Goal: Task Accomplishment & Management: Use online tool/utility

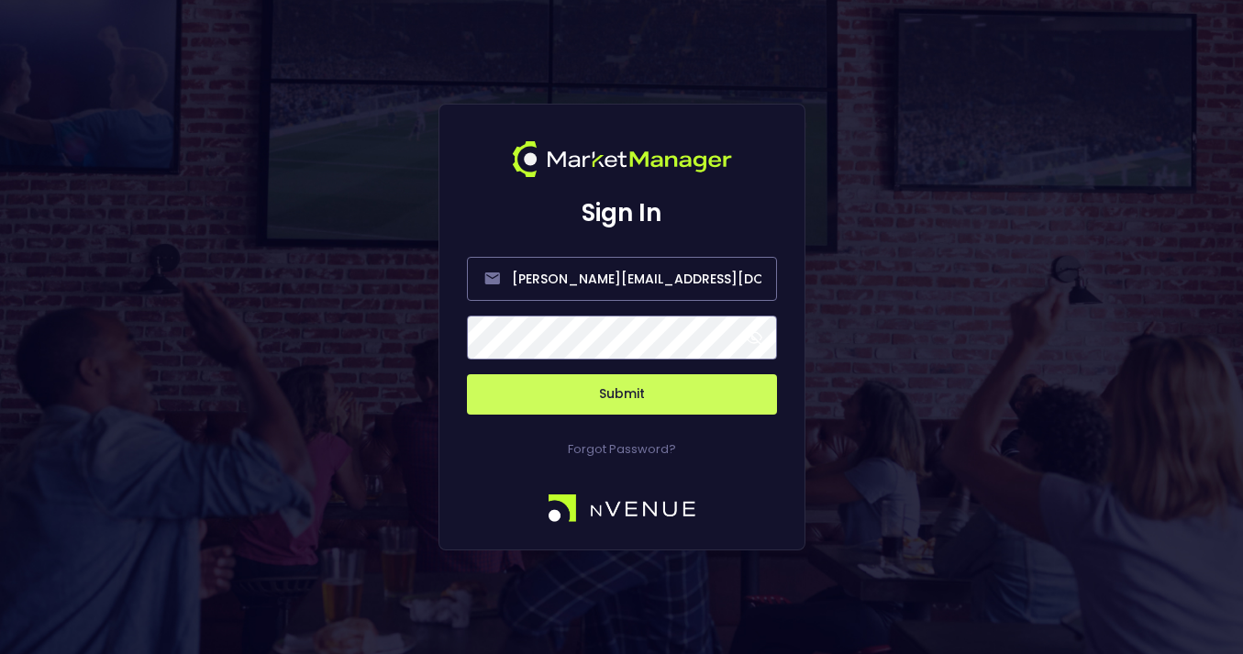
click at [756, 338] on span at bounding box center [754, 337] width 17 height 17
click at [654, 399] on button "Submit" at bounding box center [622, 394] width 310 height 40
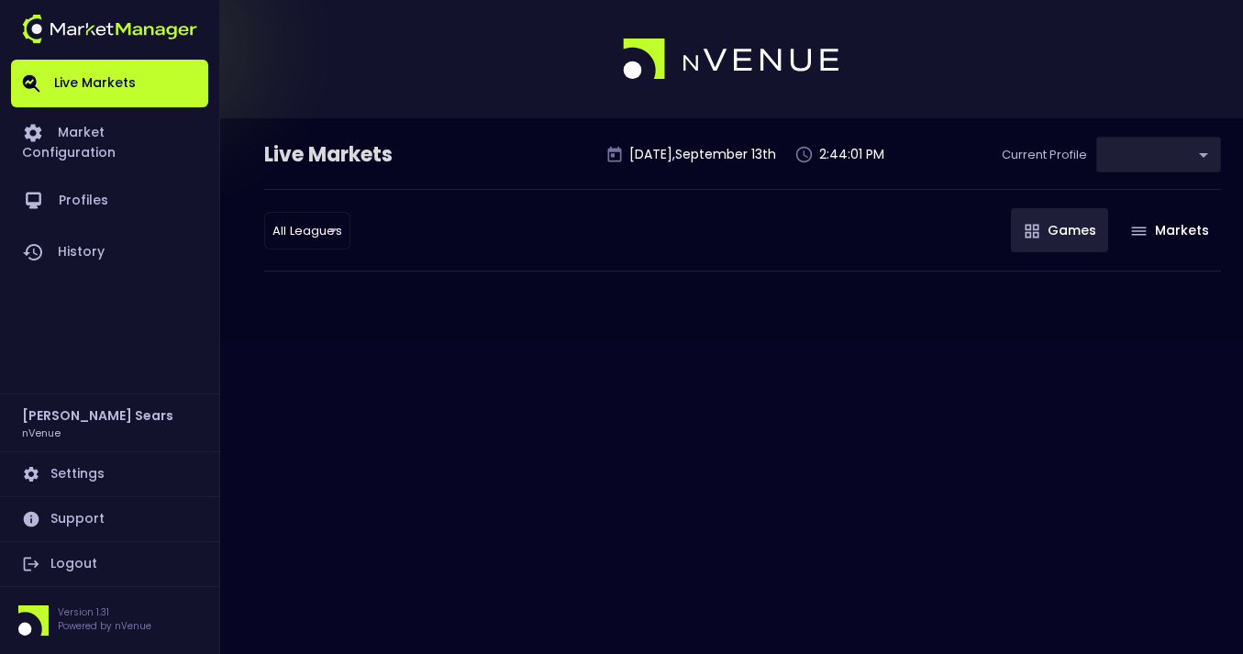
type input "0d810fa5-e353-4d9c-b11d-31f095cae871"
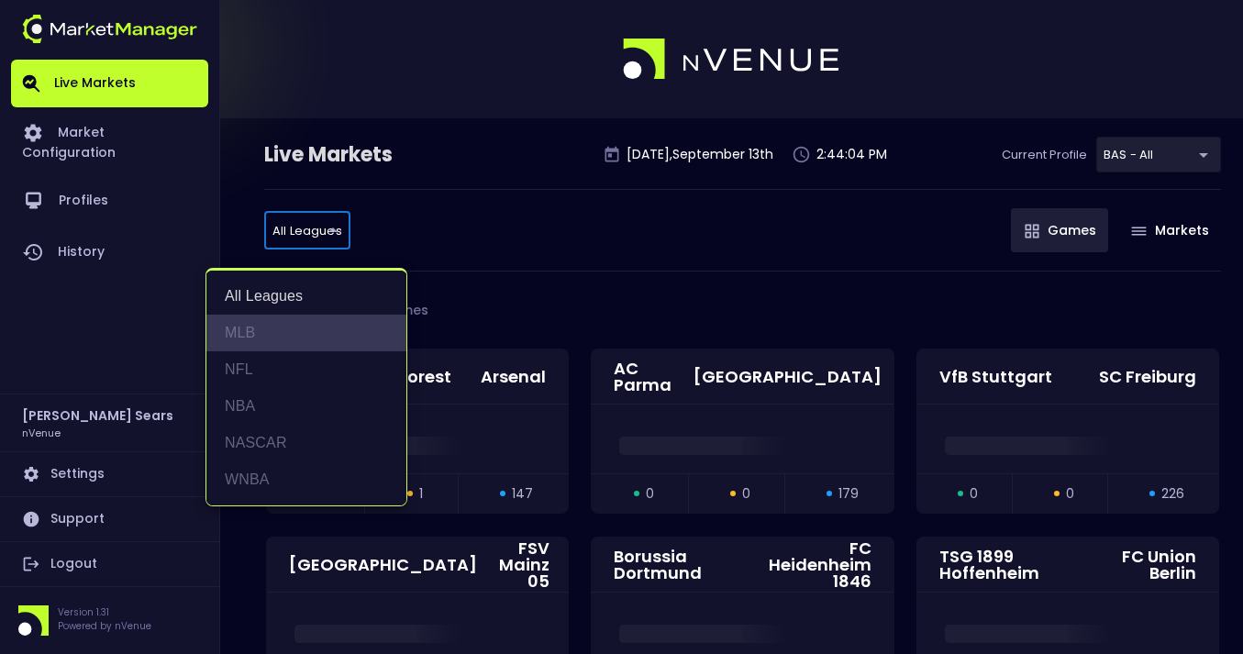
click at [252, 330] on li "MLB" at bounding box center [306, 333] width 200 height 37
type input "MLB"
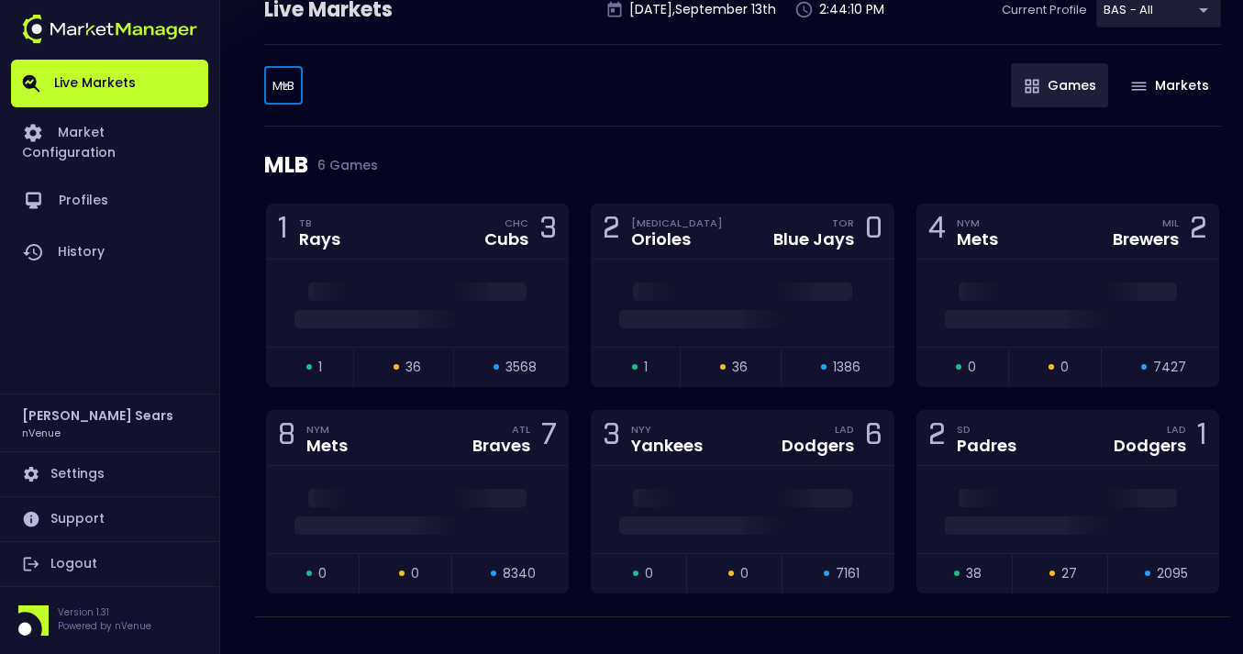
scroll to position [177, 0]
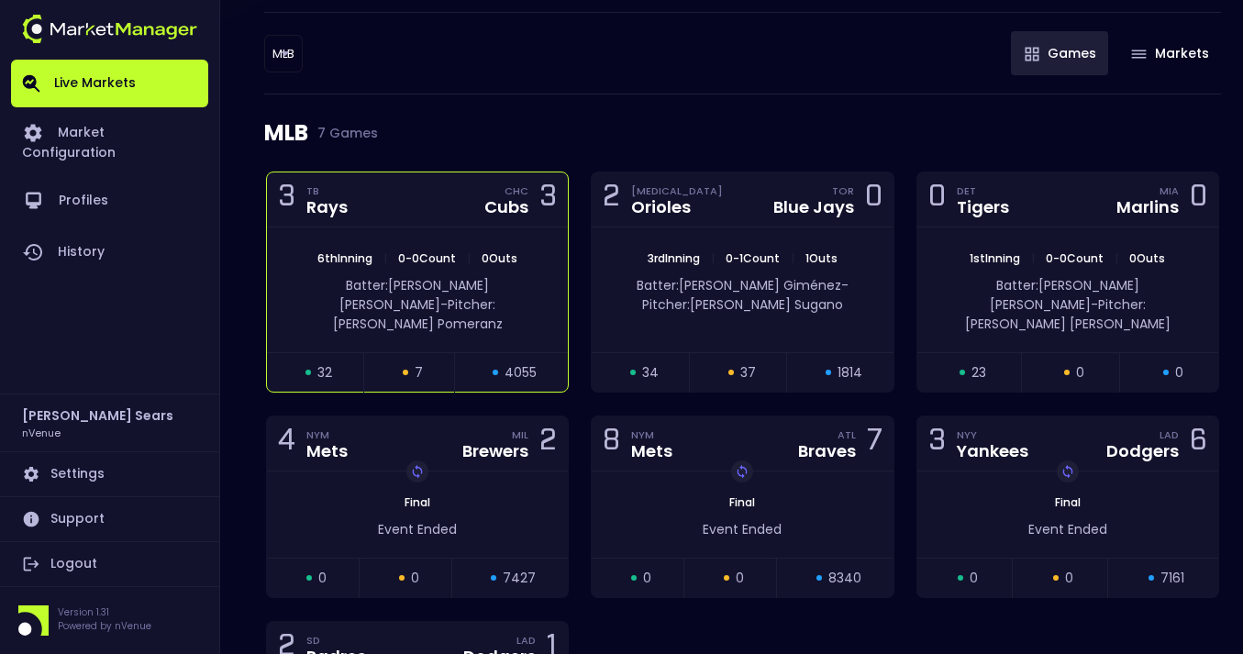
click at [518, 252] on span "0 Outs" at bounding box center [499, 258] width 47 height 16
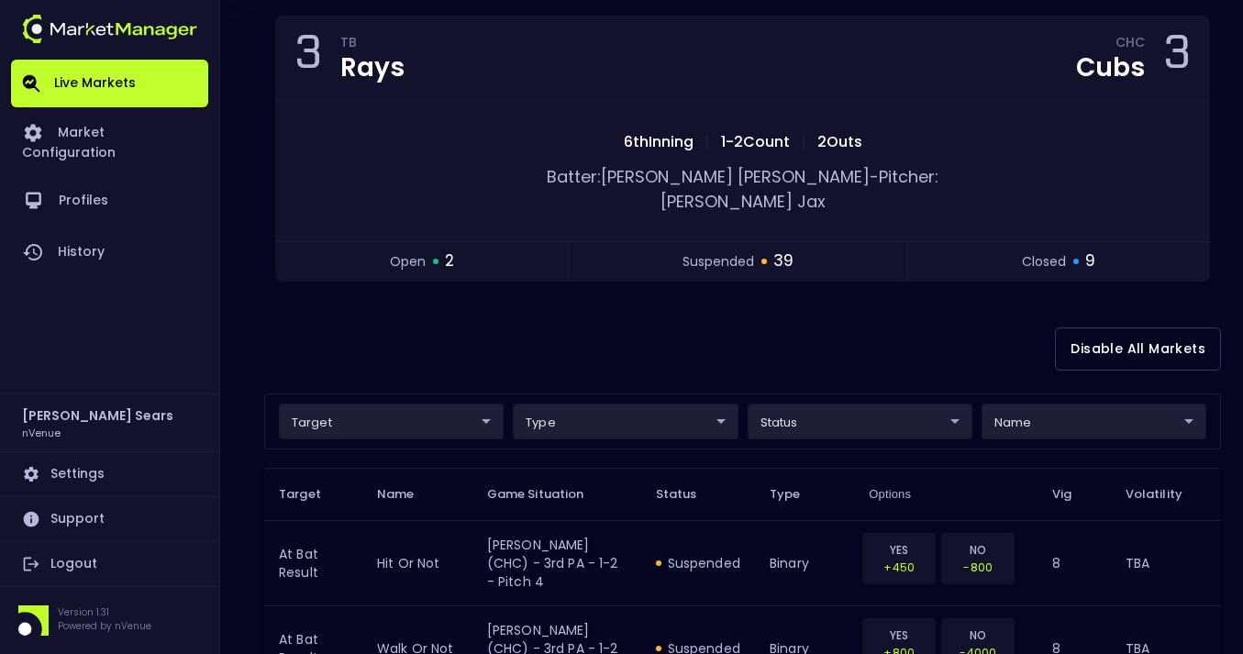
scroll to position [176, 0]
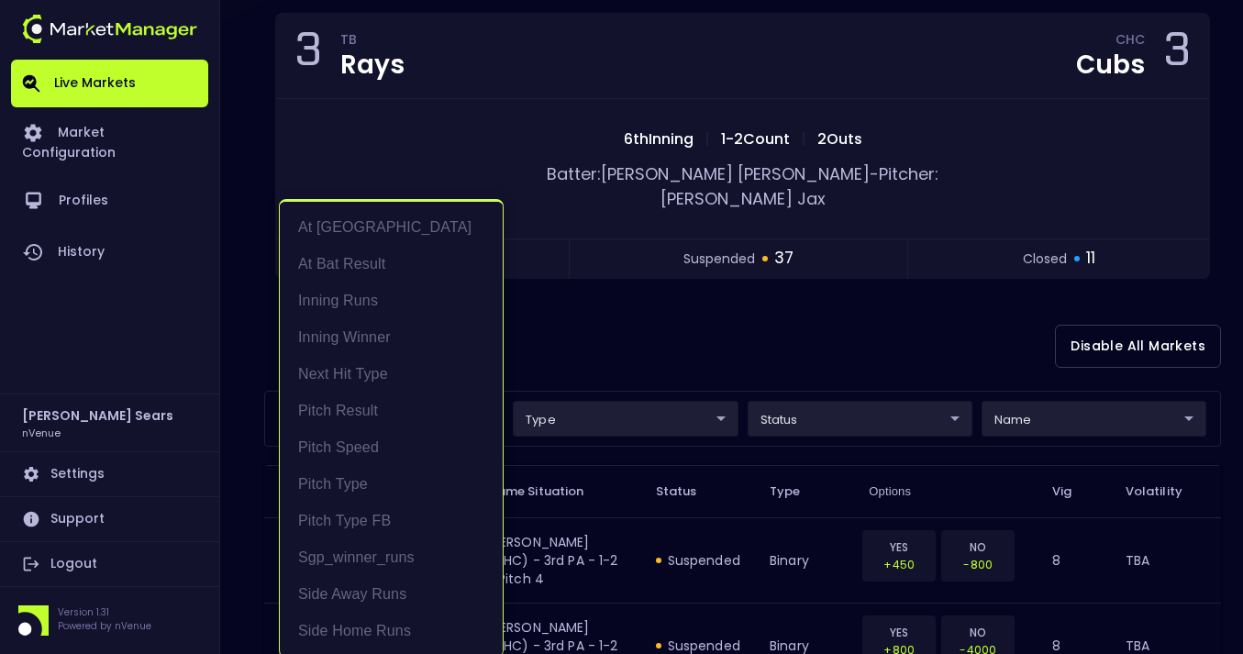
click at [385, 258] on li "At Bat Result" at bounding box center [391, 264] width 223 height 37
type input "At Bat Result"
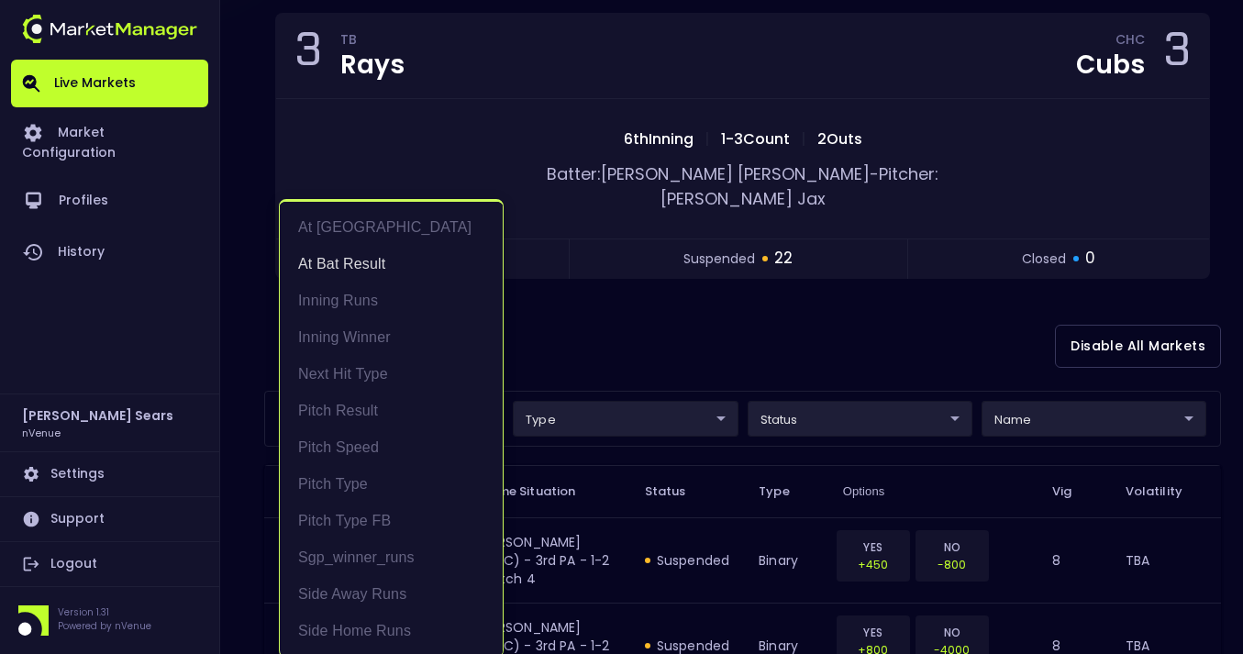
scroll to position [3, 0]
click at [1044, 402] on div at bounding box center [621, 327] width 1243 height 654
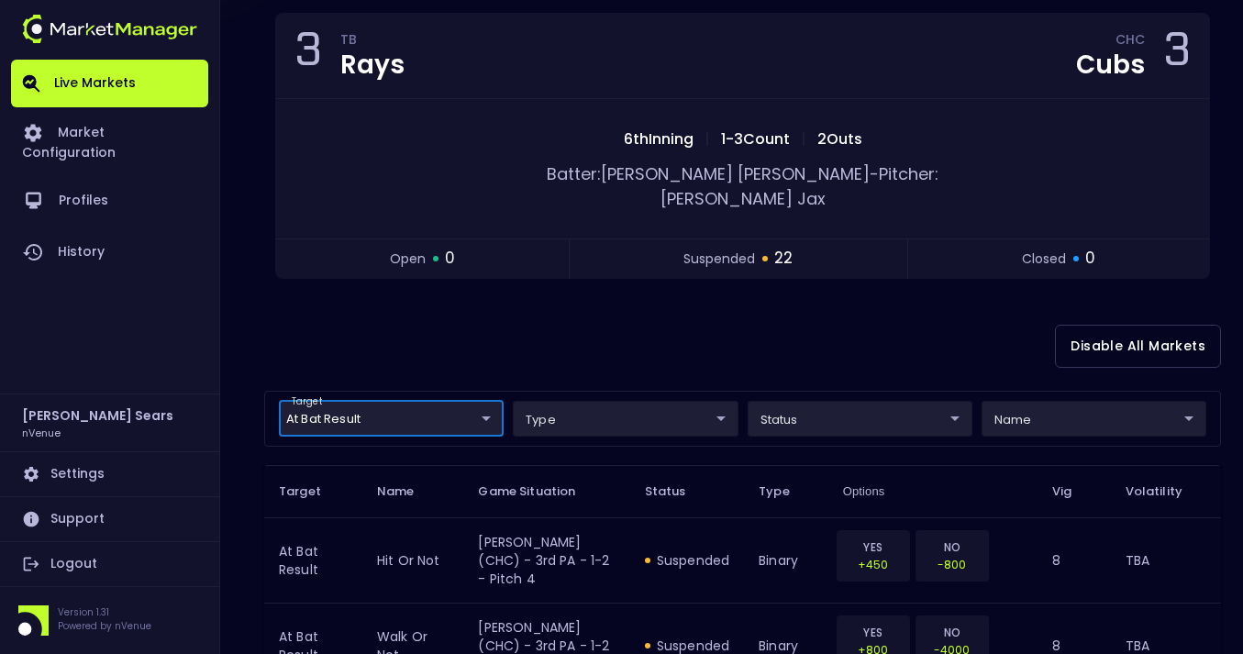
scroll to position [0, 0]
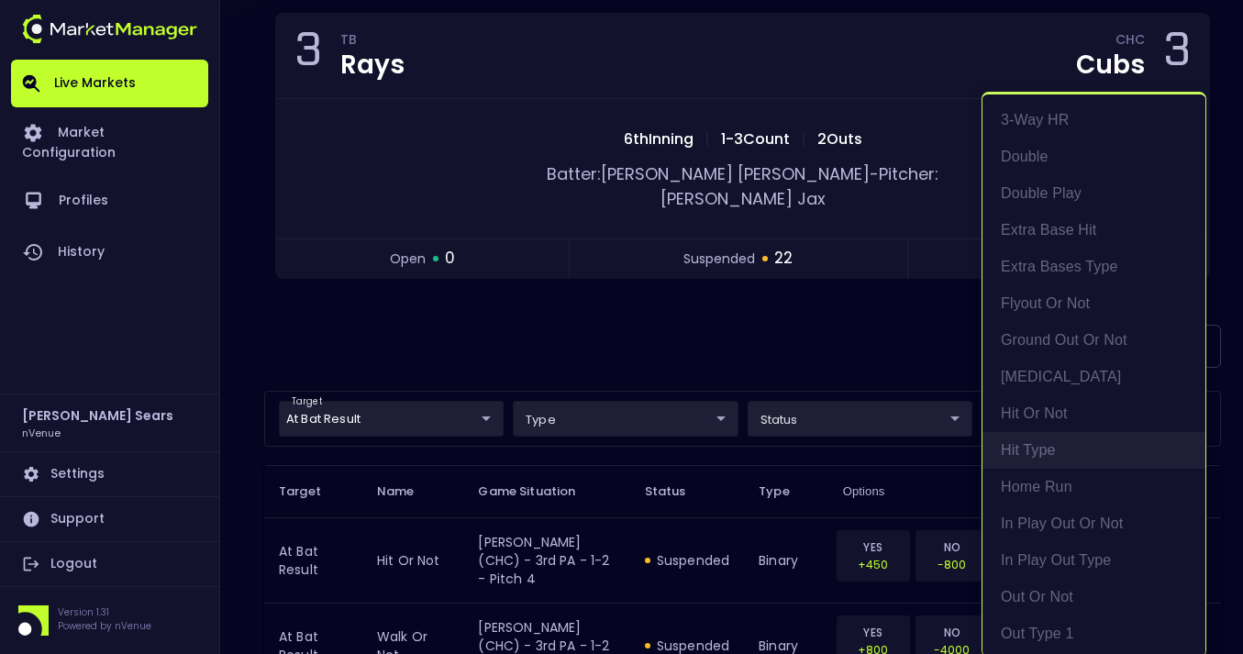
scroll to position [6, 0]
click at [843, 327] on div at bounding box center [621, 327] width 1243 height 654
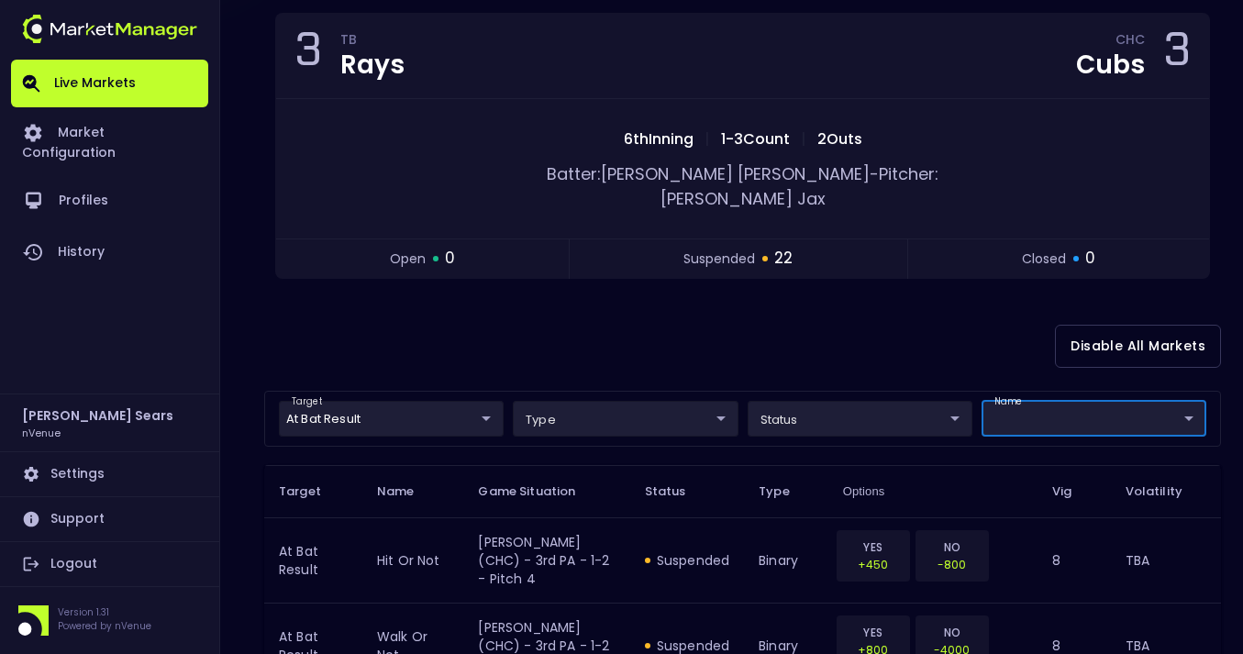
scroll to position [0, 0]
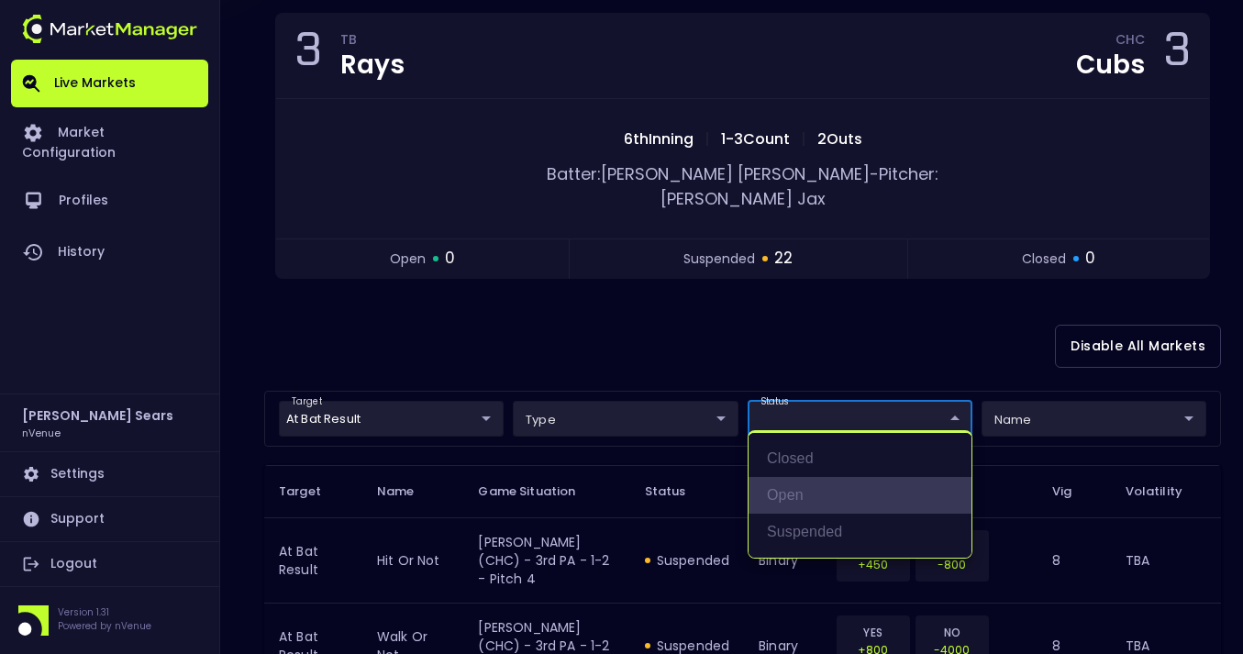
click at [812, 494] on li "open" at bounding box center [859, 495] width 223 height 37
type input "open"
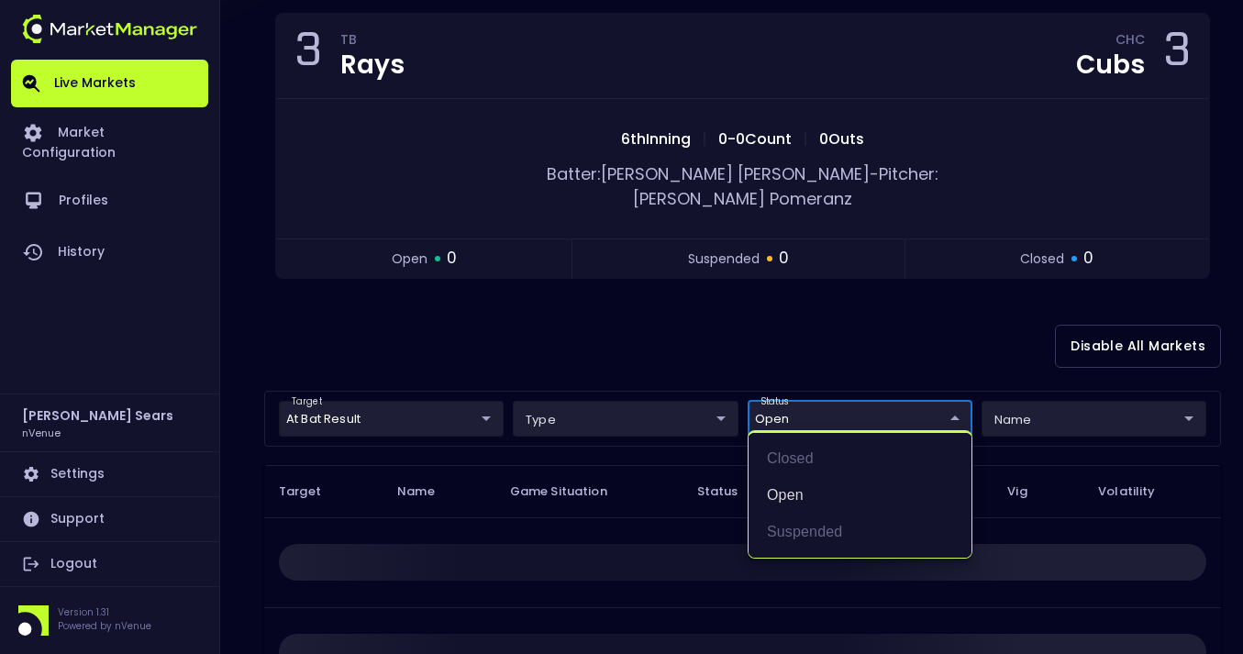
click at [835, 306] on div at bounding box center [621, 327] width 1243 height 654
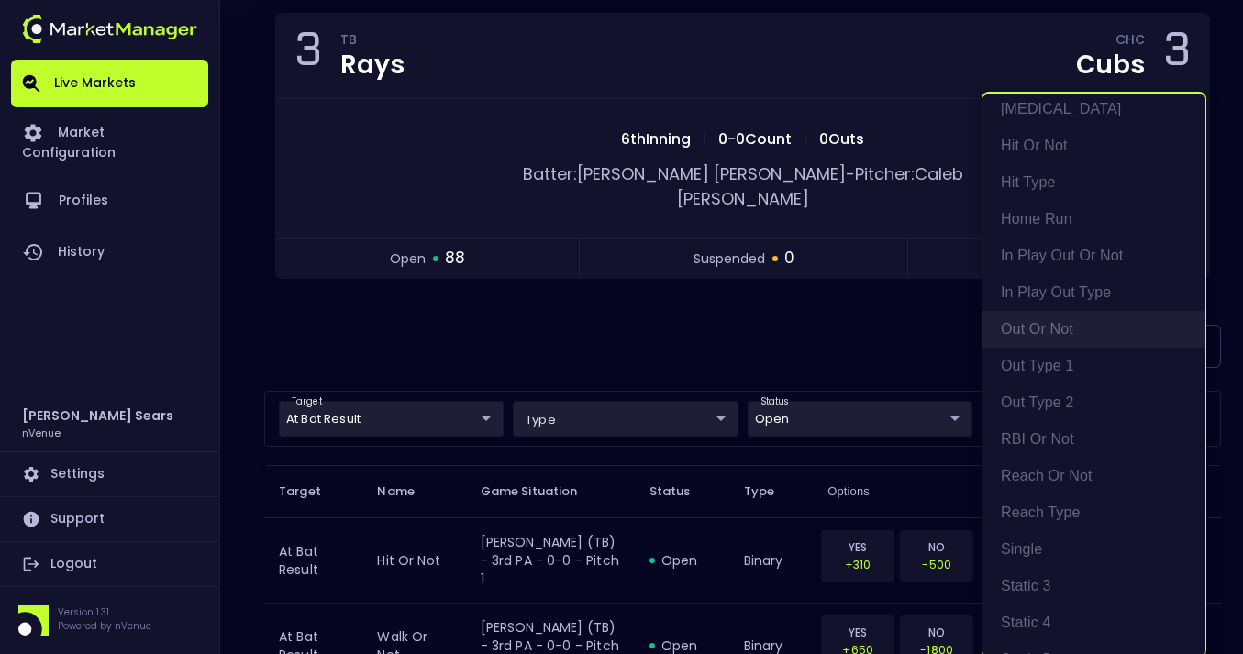
scroll to position [283, 0]
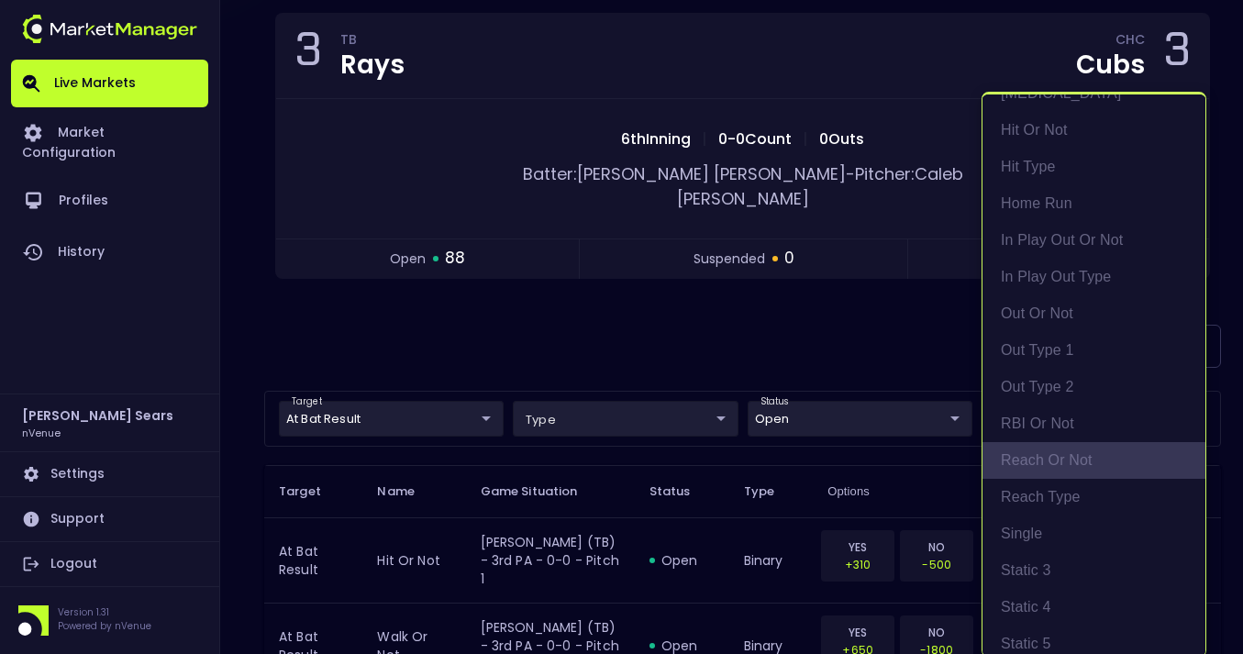
click at [1069, 454] on li "reach or not" at bounding box center [1093, 460] width 223 height 37
type input "reach or not"
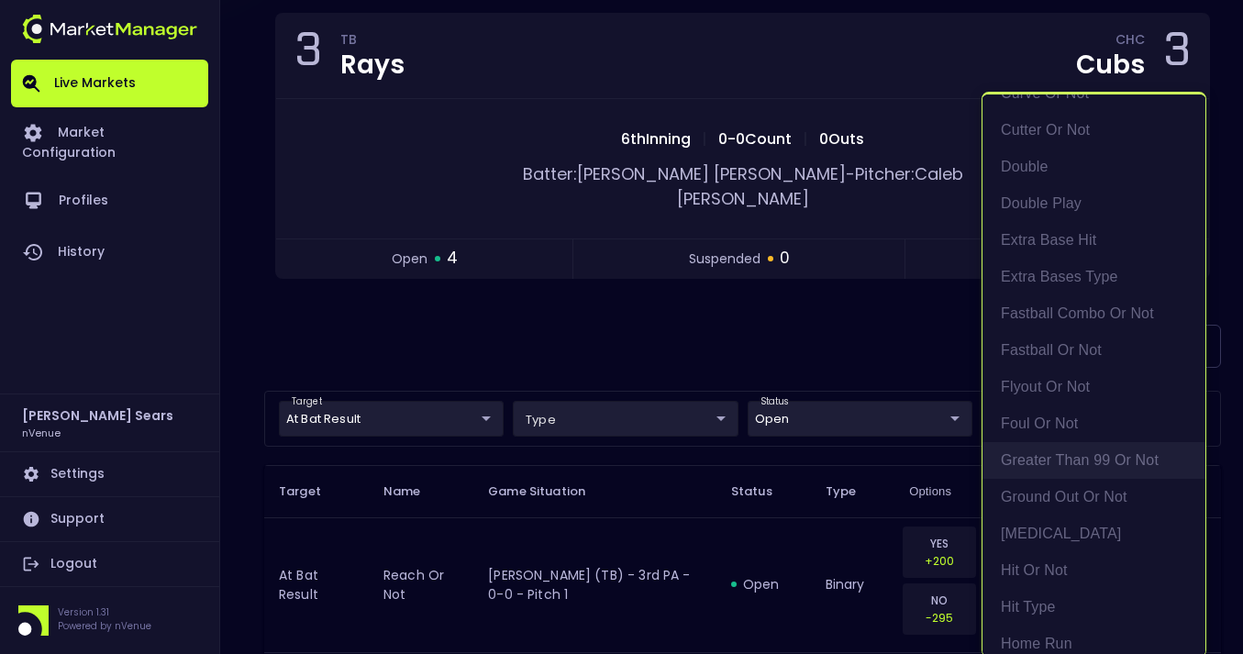
scroll to position [1615, 0]
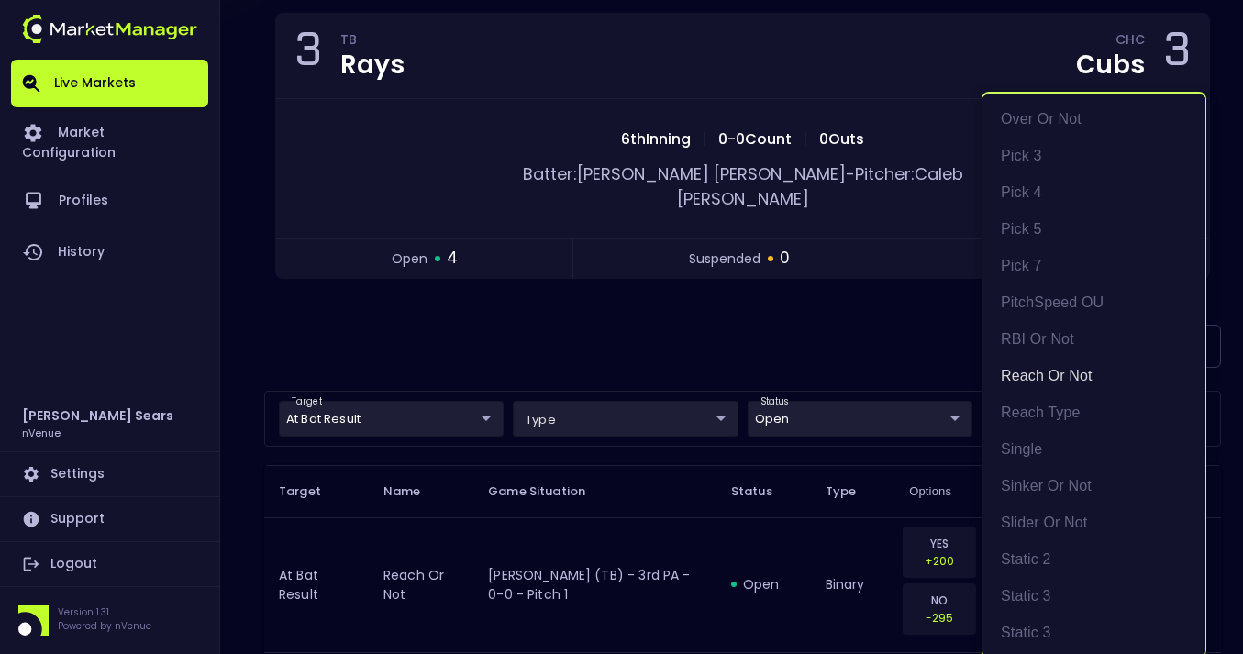
click at [879, 324] on div at bounding box center [621, 327] width 1243 height 654
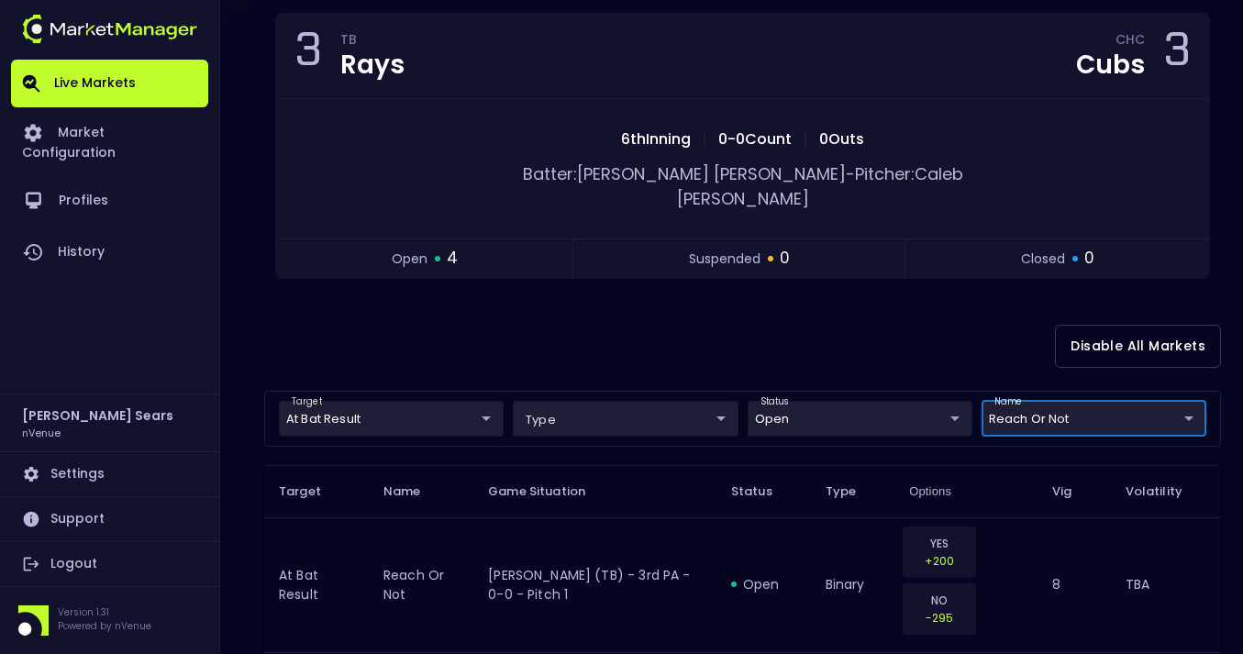
scroll to position [0, 0]
